Goal: Task Accomplishment & Management: Use online tool/utility

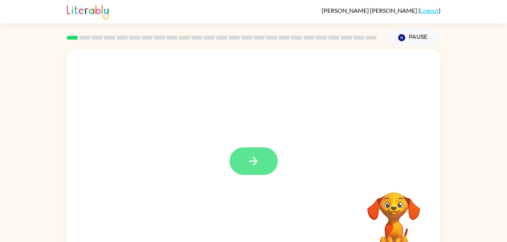
click at [257, 158] on icon "button" at bounding box center [253, 161] width 13 height 13
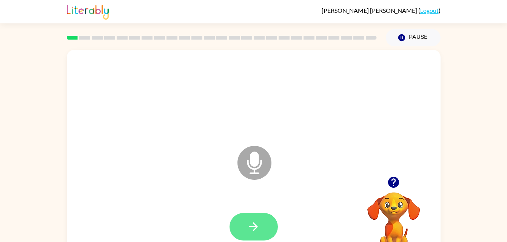
click at [252, 227] on icon "button" at bounding box center [253, 227] width 9 height 9
click at [263, 218] on button "button" at bounding box center [253, 227] width 48 height 28
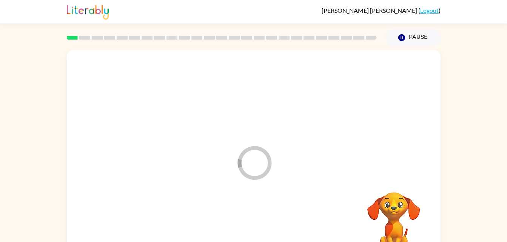
click at [266, 217] on div at bounding box center [253, 227] width 358 height 62
click at [262, 221] on div at bounding box center [253, 227] width 358 height 62
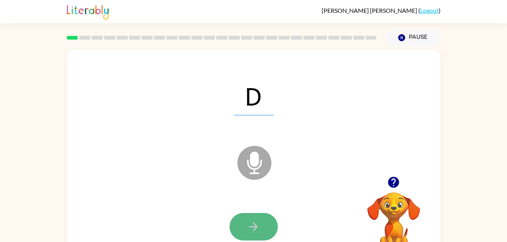
click at [252, 229] on icon "button" at bounding box center [253, 226] width 13 height 13
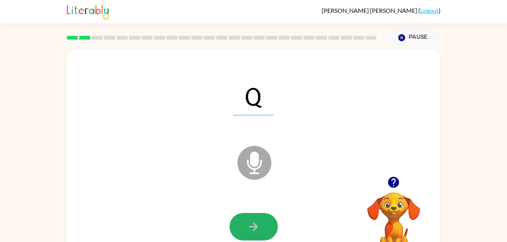
click at [252, 229] on icon "button" at bounding box center [253, 226] width 13 height 13
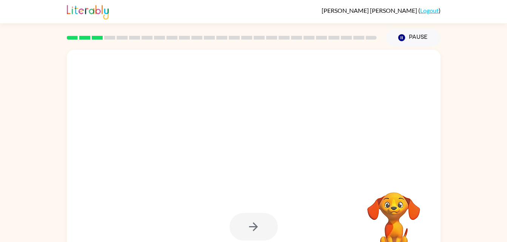
drag, startPoint x: 252, startPoint y: 229, endPoint x: 180, endPoint y: 194, distance: 80.1
click at [180, 194] on div at bounding box center [253, 157] width 373 height 215
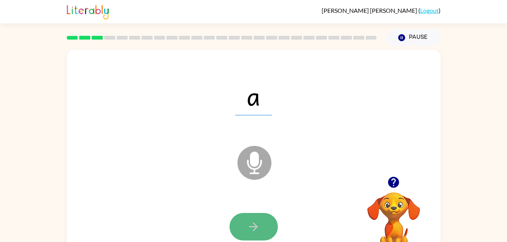
click at [254, 220] on button "button" at bounding box center [253, 227] width 48 height 28
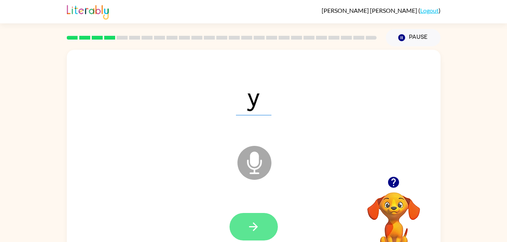
click at [254, 220] on button "button" at bounding box center [253, 227] width 48 height 28
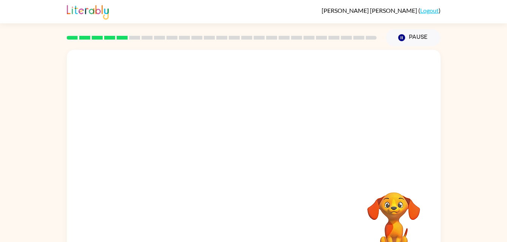
click at [254, 220] on div "Your browser must support playing .mp4 files to use Literably. Please try using…" at bounding box center [253, 157] width 373 height 215
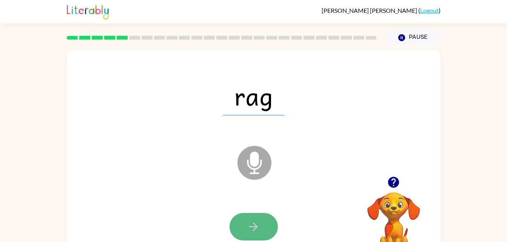
click at [244, 221] on button "button" at bounding box center [253, 227] width 48 height 28
click at [244, 221] on div at bounding box center [253, 227] width 48 height 28
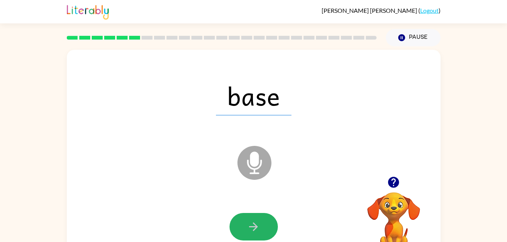
click at [244, 221] on button "button" at bounding box center [253, 227] width 48 height 28
drag, startPoint x: 237, startPoint y: 224, endPoint x: 242, endPoint y: 224, distance: 4.5
click at [242, 224] on button "button" at bounding box center [253, 227] width 48 height 28
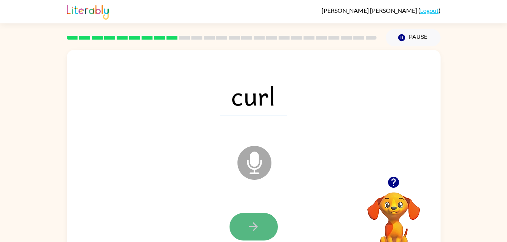
click at [254, 229] on icon "button" at bounding box center [253, 226] width 13 height 13
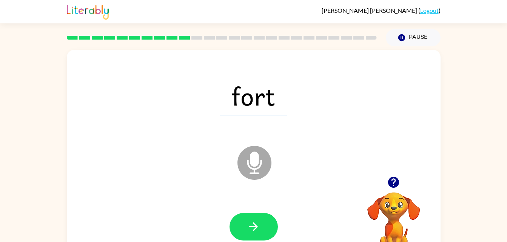
drag, startPoint x: 254, startPoint y: 229, endPoint x: 207, endPoint y: 204, distance: 53.0
click at [207, 204] on div at bounding box center [253, 227] width 358 height 62
click at [259, 237] on button "button" at bounding box center [253, 227] width 48 height 28
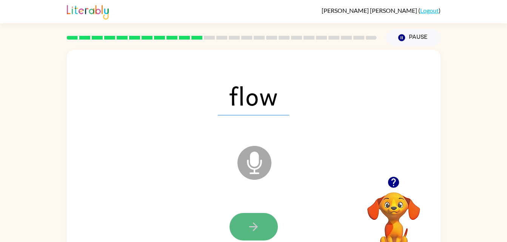
click at [264, 228] on button "button" at bounding box center [253, 227] width 48 height 28
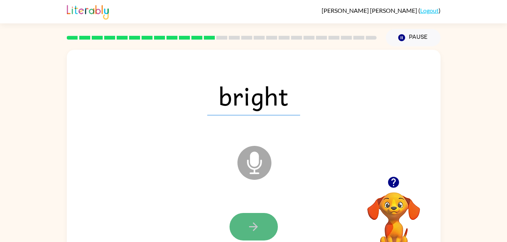
click at [260, 223] on button "button" at bounding box center [253, 227] width 48 height 28
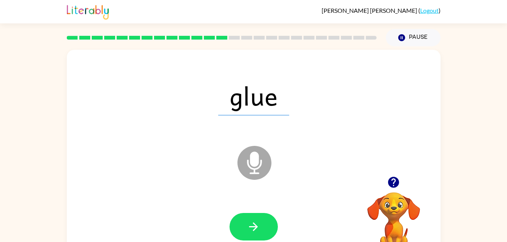
click at [260, 223] on button "button" at bounding box center [253, 227] width 48 height 28
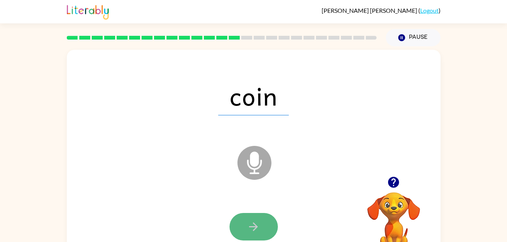
drag, startPoint x: 260, startPoint y: 223, endPoint x: 255, endPoint y: 224, distance: 5.9
click at [255, 224] on icon "button" at bounding box center [253, 227] width 9 height 9
click at [255, 224] on div at bounding box center [253, 227] width 48 height 28
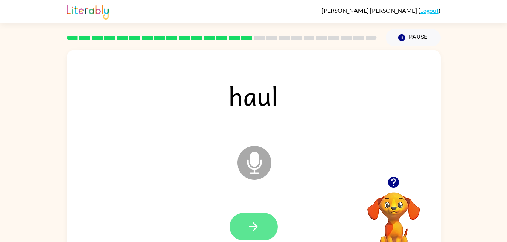
drag, startPoint x: 259, startPoint y: 229, endPoint x: 240, endPoint y: 224, distance: 19.9
click at [240, 224] on button "button" at bounding box center [253, 227] width 48 height 28
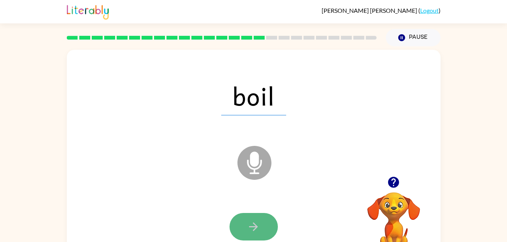
click at [244, 227] on button "button" at bounding box center [253, 227] width 48 height 28
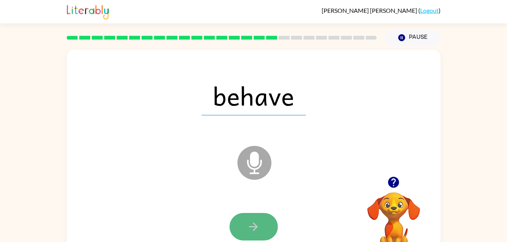
click at [248, 226] on icon "button" at bounding box center [253, 226] width 13 height 13
click at [251, 230] on icon "button" at bounding box center [253, 226] width 13 height 13
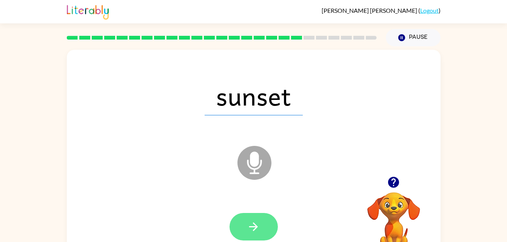
click at [252, 234] on button "button" at bounding box center [253, 227] width 48 height 28
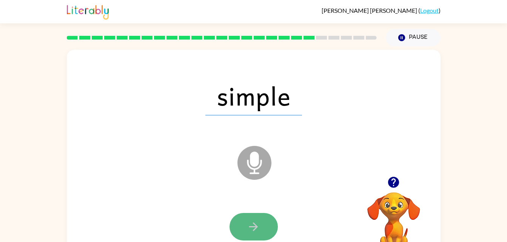
click at [254, 240] on button "button" at bounding box center [253, 227] width 48 height 28
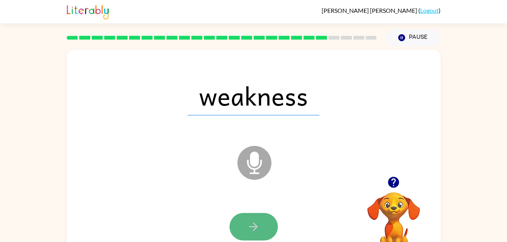
click at [263, 225] on button "button" at bounding box center [253, 227] width 48 height 28
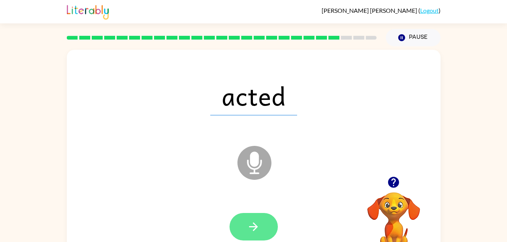
click at [264, 227] on button "button" at bounding box center [253, 227] width 48 height 28
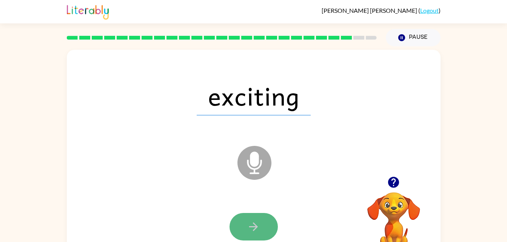
click at [264, 227] on button "button" at bounding box center [253, 227] width 48 height 28
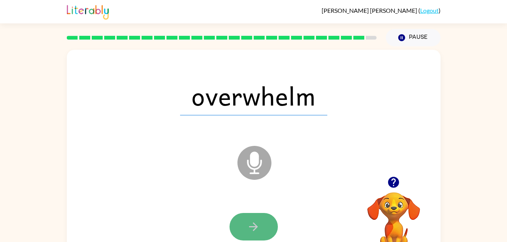
click at [264, 230] on button "button" at bounding box center [253, 227] width 48 height 28
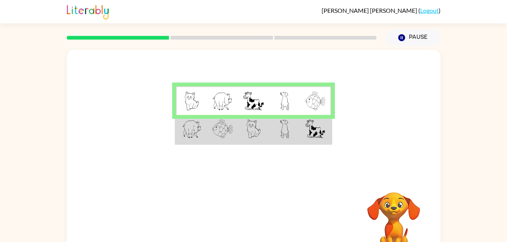
click at [482, 131] on div "Your browser must support playing .mp4 files to use Literably. Please try using…" at bounding box center [253, 155] width 507 height 219
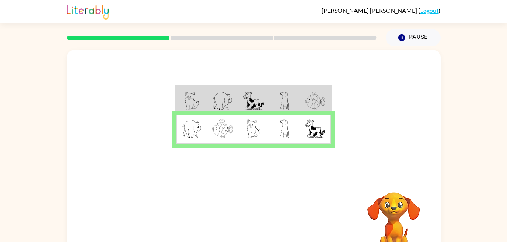
scroll to position [5, 0]
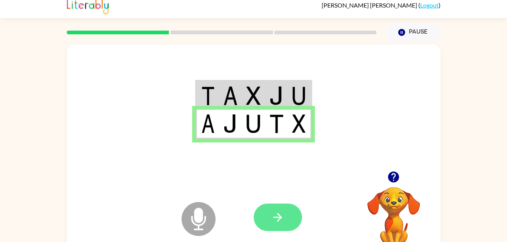
click at [287, 213] on button "button" at bounding box center [277, 218] width 48 height 28
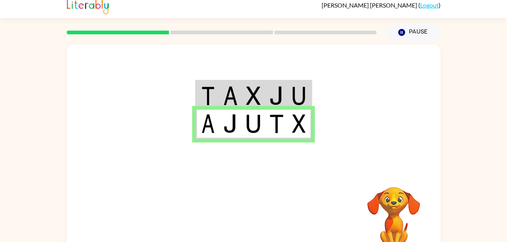
click at [230, 91] on img at bounding box center [230, 95] width 14 height 19
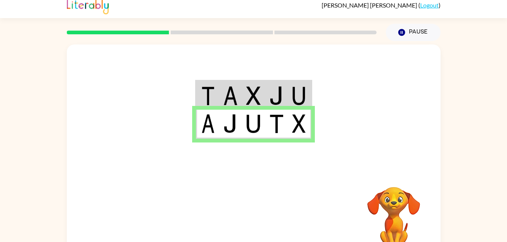
click at [230, 91] on img at bounding box center [230, 95] width 14 height 19
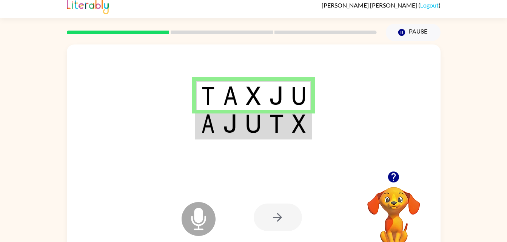
click at [270, 96] on img at bounding box center [276, 95] width 14 height 19
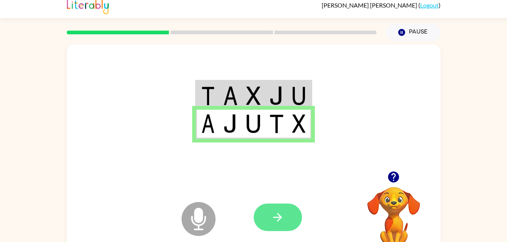
click at [264, 210] on button "button" at bounding box center [277, 218] width 48 height 28
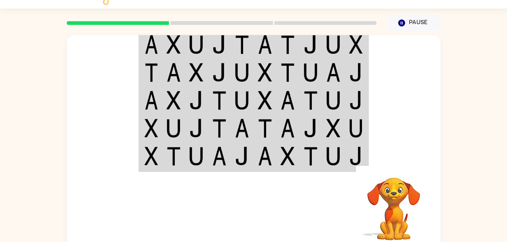
scroll to position [0, 0]
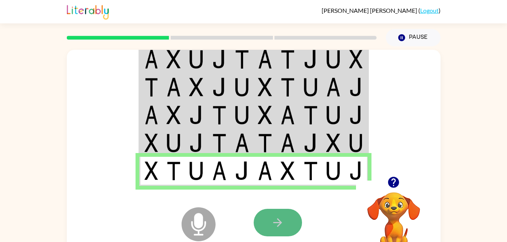
click at [286, 215] on button "button" at bounding box center [277, 223] width 48 height 28
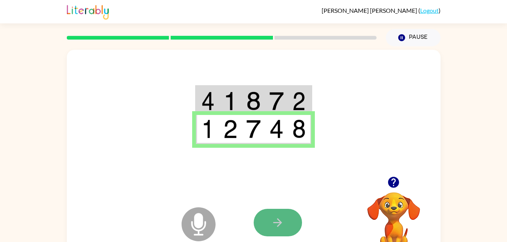
drag, startPoint x: 286, startPoint y: 215, endPoint x: 284, endPoint y: 223, distance: 7.9
click at [284, 223] on button "button" at bounding box center [277, 223] width 48 height 28
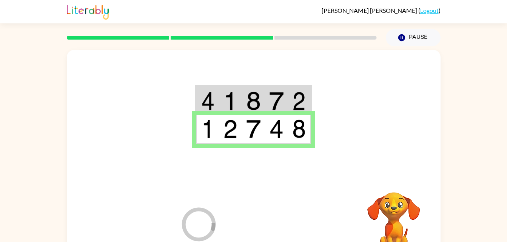
click at [284, 223] on div at bounding box center [308, 222] width 111 height 85
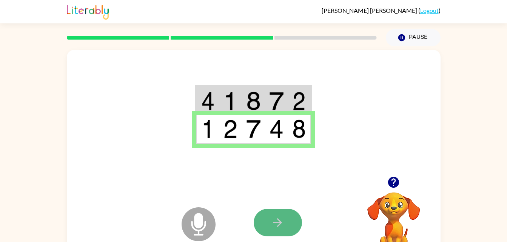
click at [290, 233] on button "button" at bounding box center [277, 223] width 48 height 28
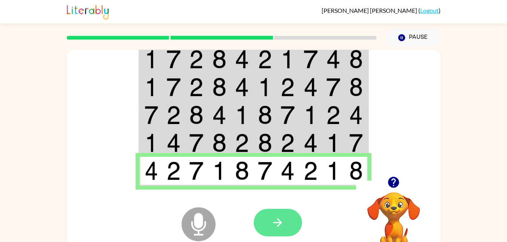
click at [289, 214] on button "button" at bounding box center [277, 223] width 48 height 28
